Goal: Check status: Check status

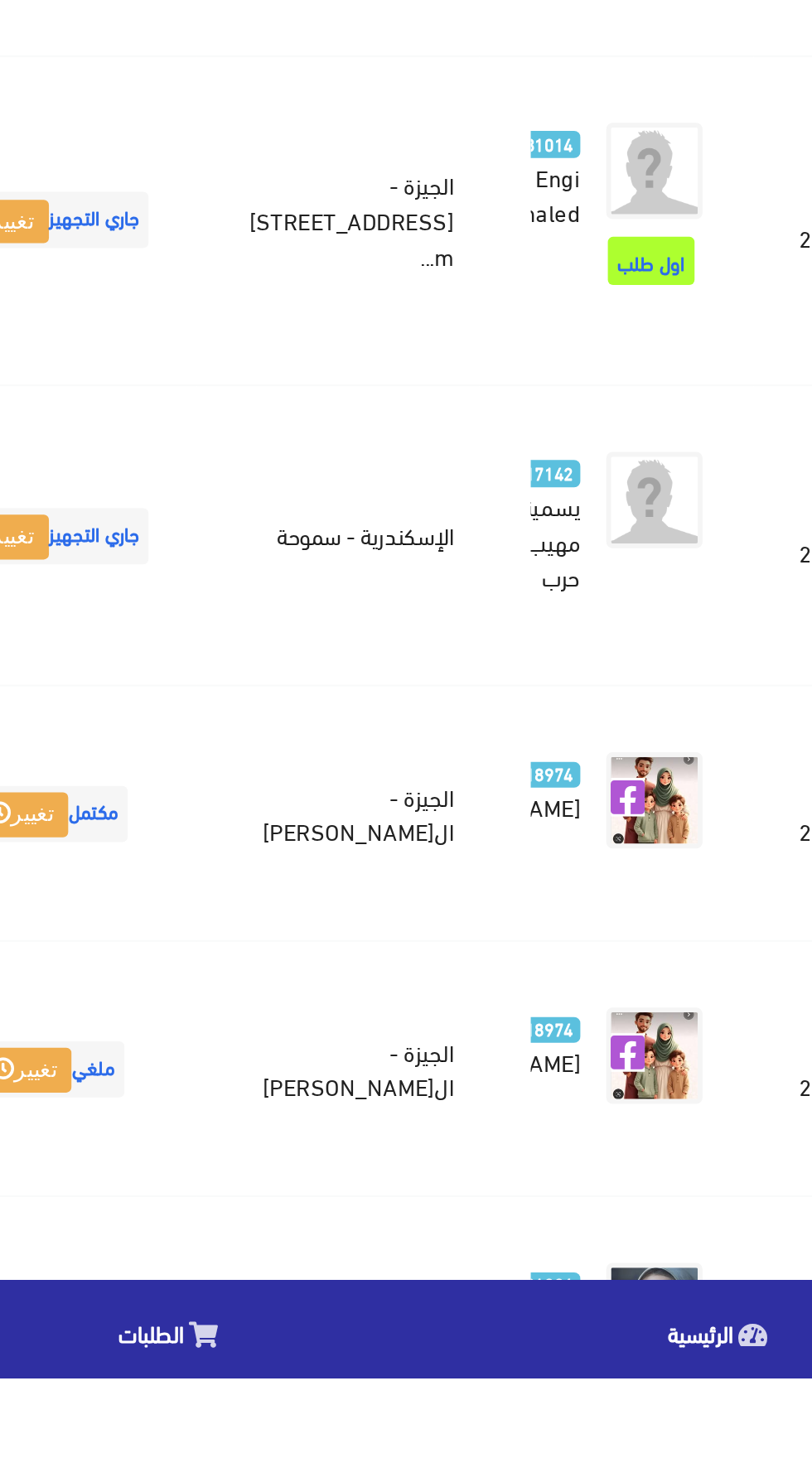
scroll to position [1792, -43]
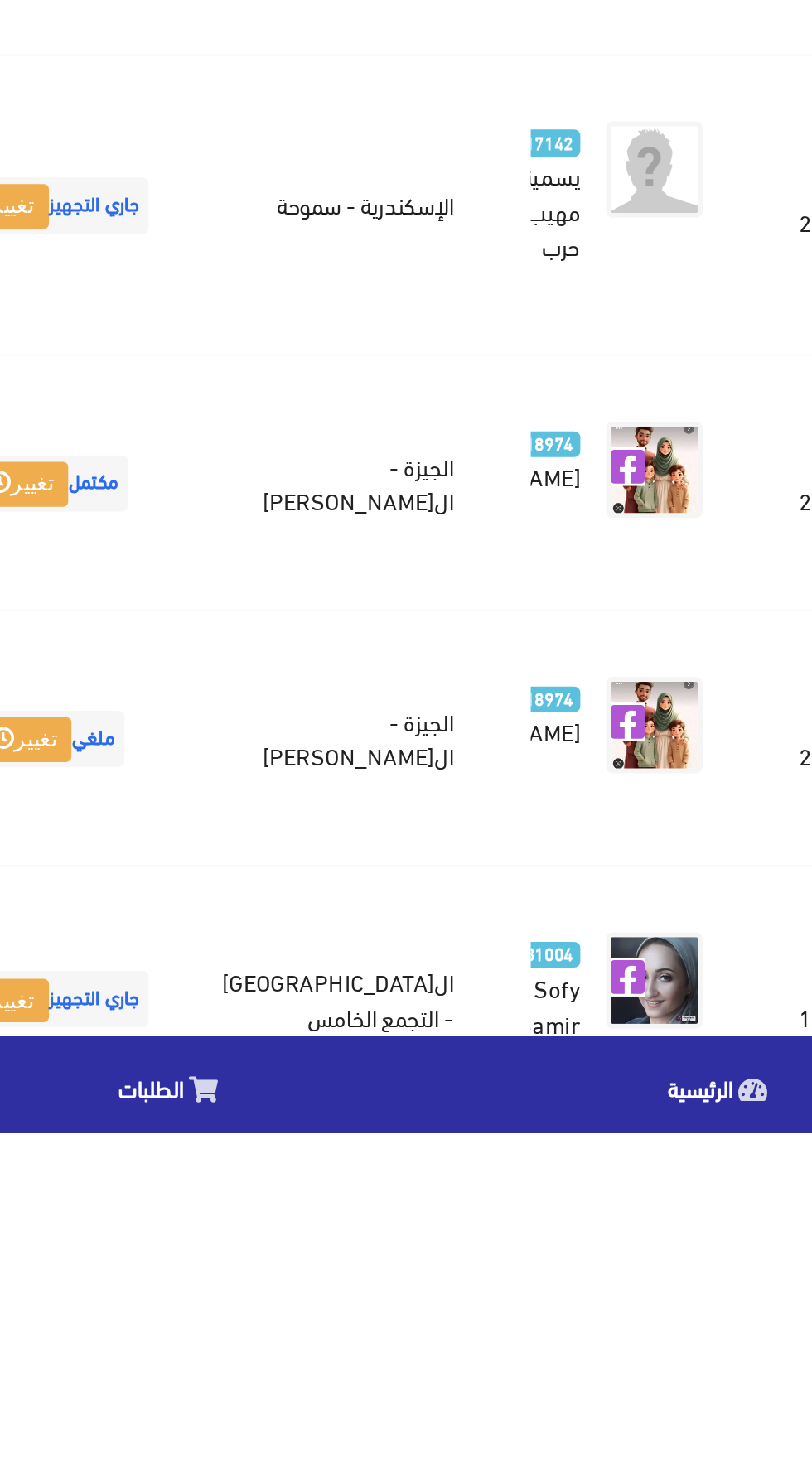
scroll to position [1919, -43]
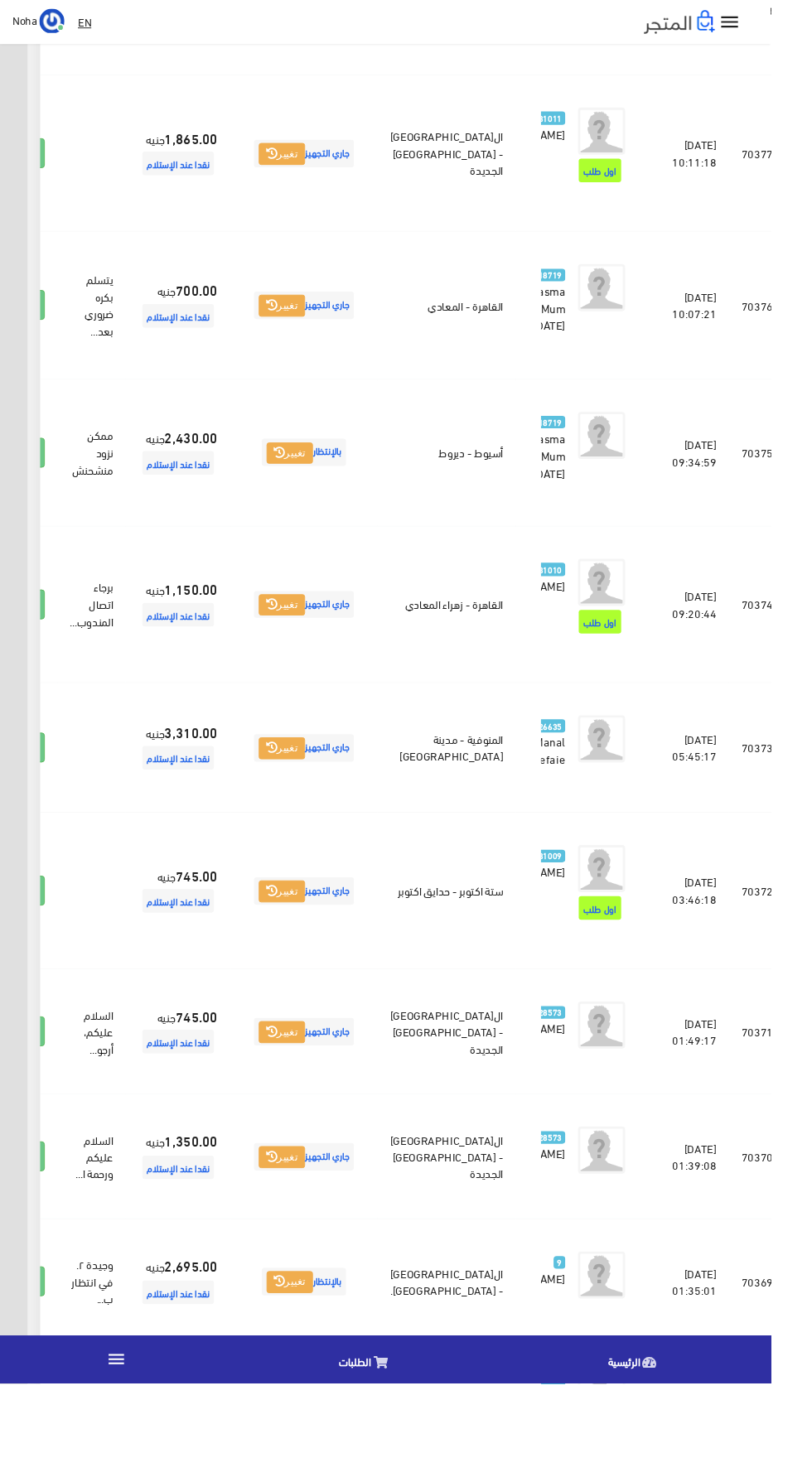
scroll to position [1809, -43]
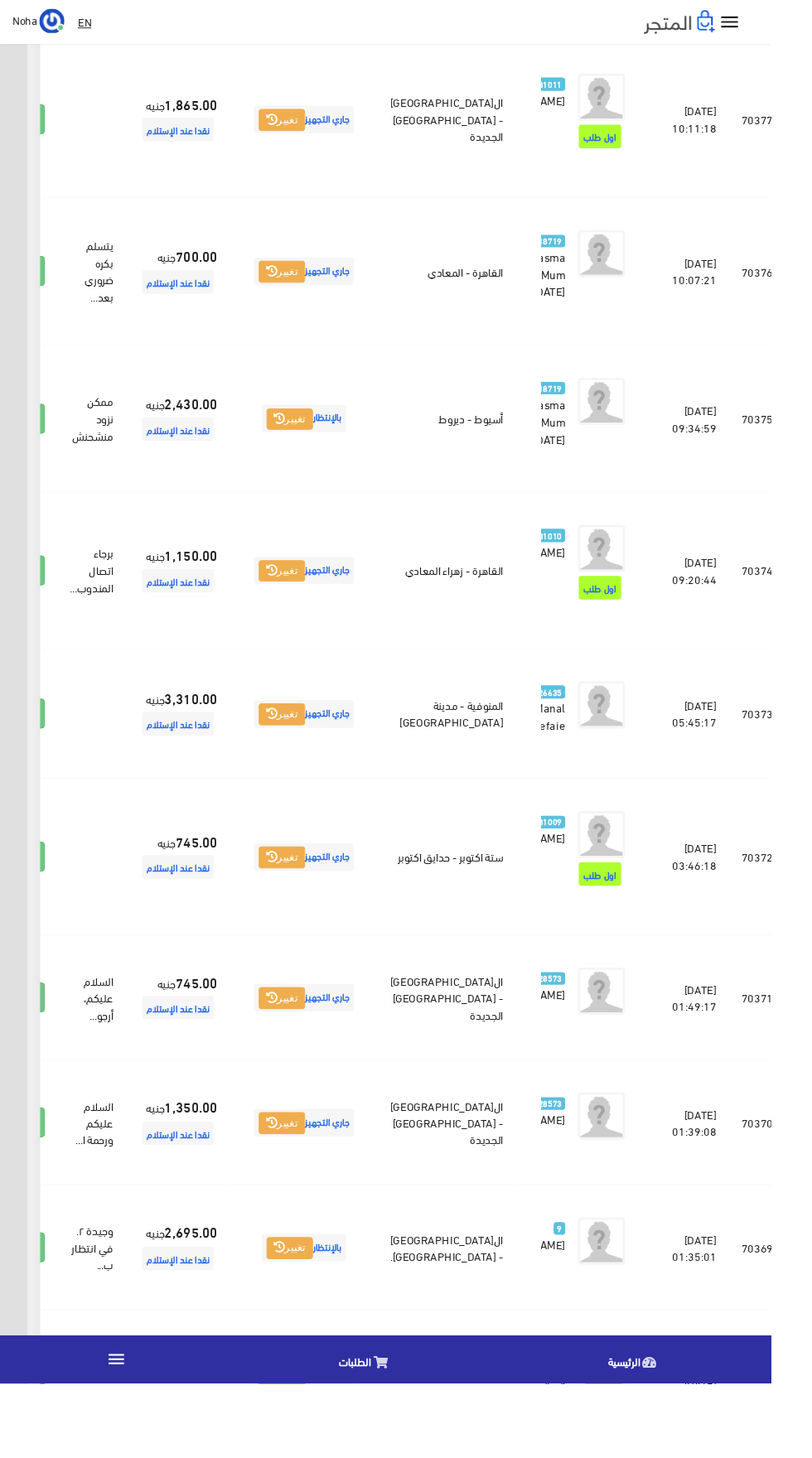
click at [33, 1059] on icon at bounding box center [25, 1052] width 15 height 13
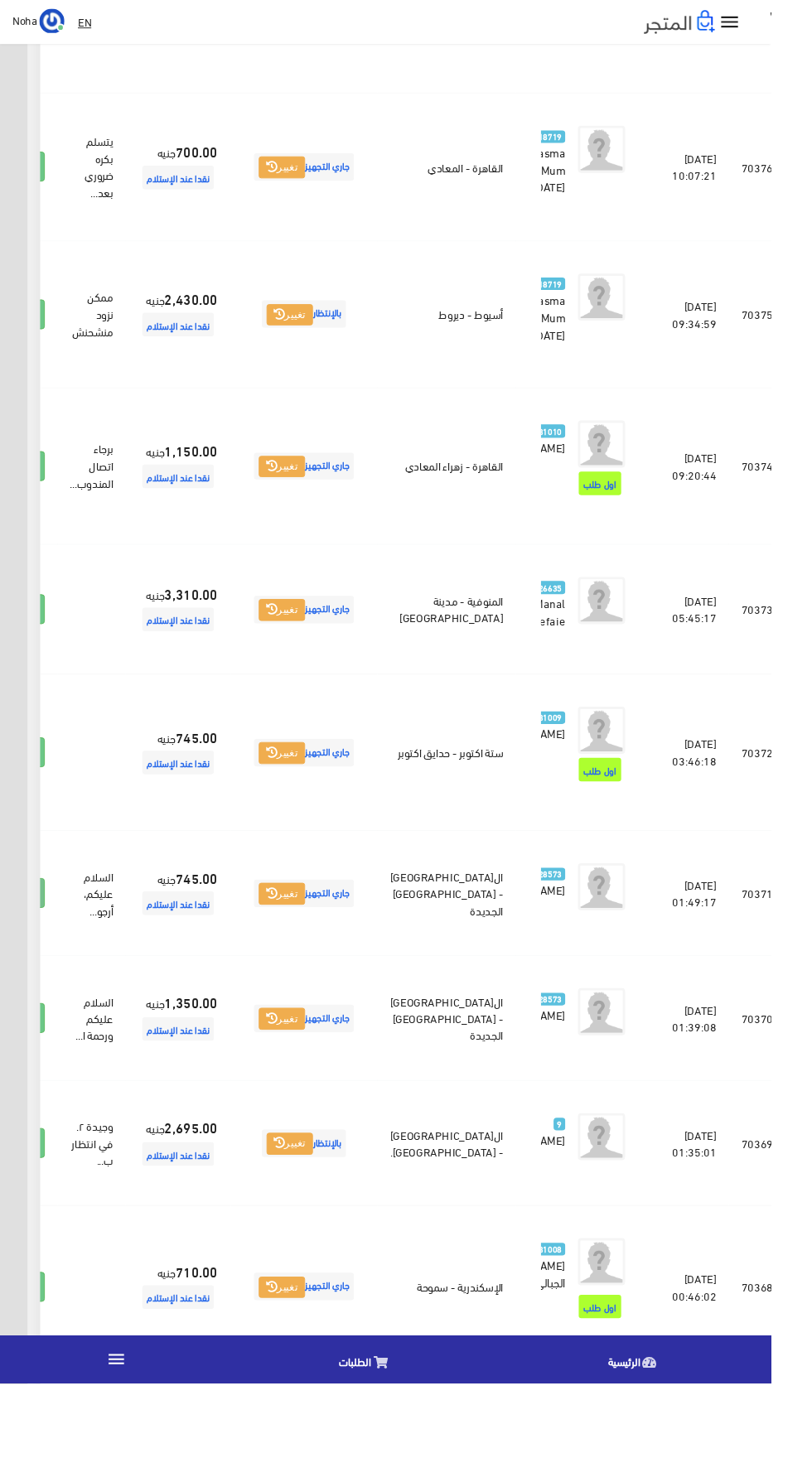
scroll to position [1935, -43]
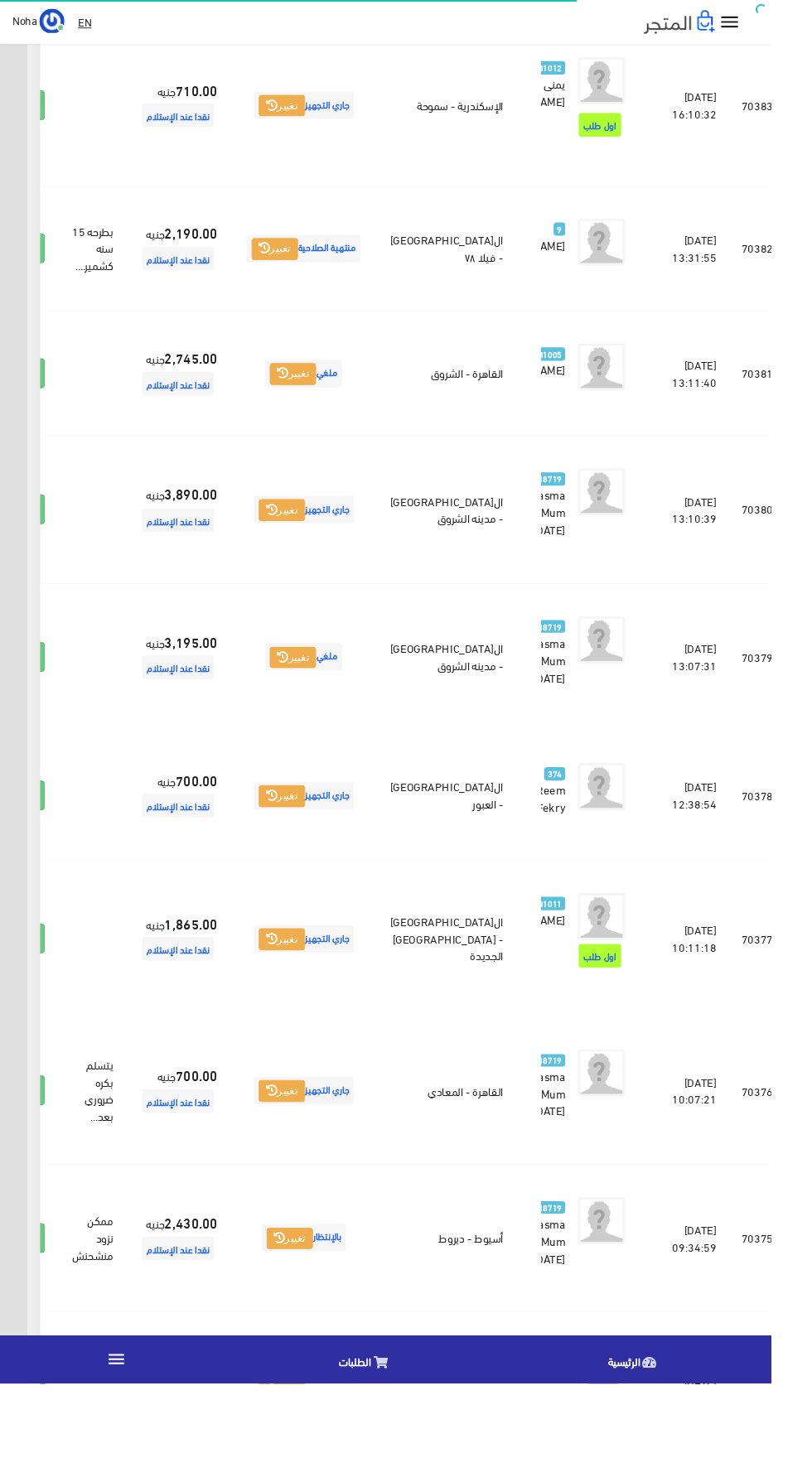
scroll to position [0, -43]
